Goal: Transaction & Acquisition: Purchase product/service

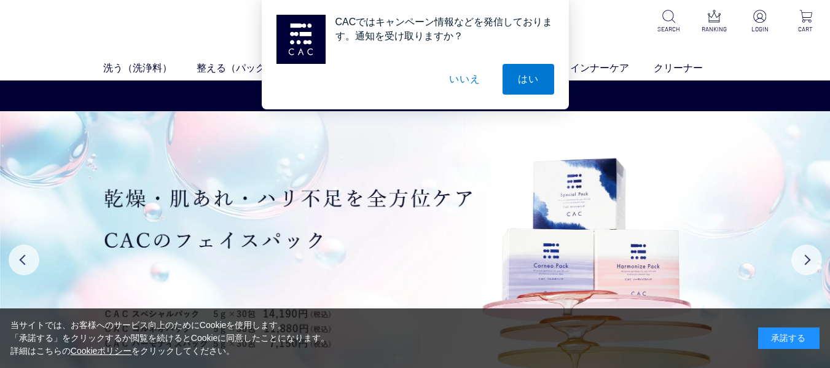
click at [465, 82] on button "いいえ" at bounding box center [464, 79] width 61 height 31
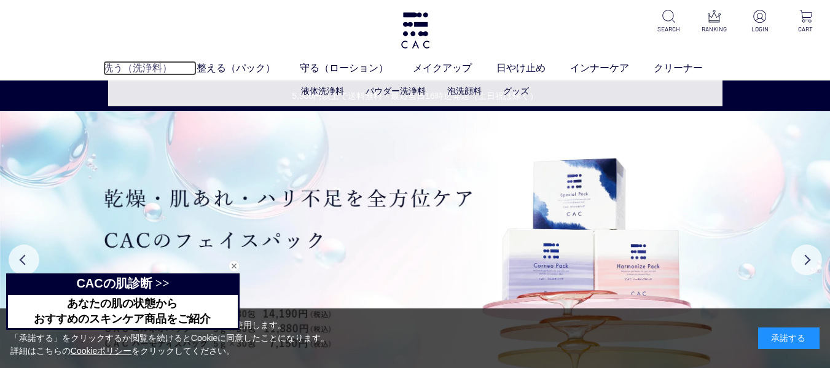
click at [136, 67] on link "洗う（洗浄料）" at bounding box center [149, 68] width 93 height 15
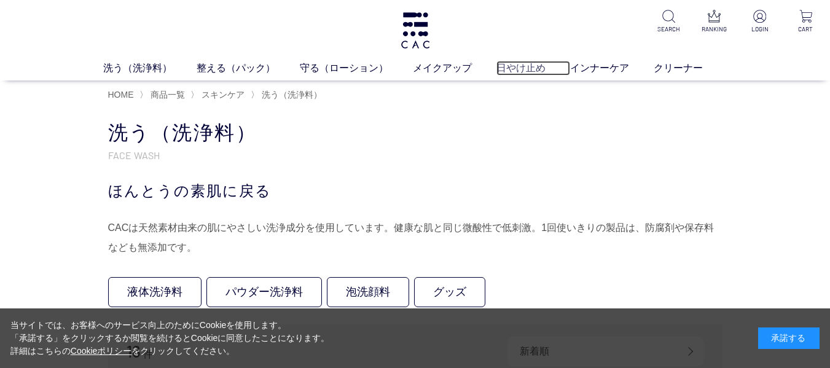
click at [525, 65] on link "日やけ止め" at bounding box center [533, 68] width 74 height 15
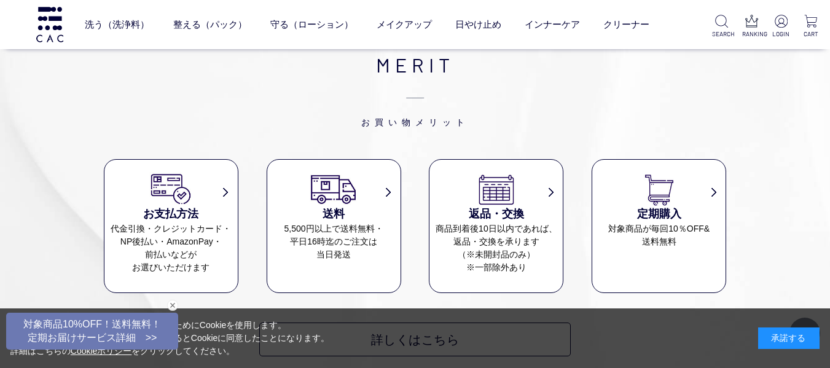
scroll to position [737, 0]
